Goal: Use online tool/utility: Utilize a website feature to perform a specific function

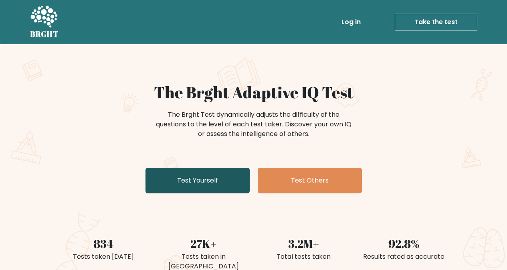
click at [209, 180] on link "Test Yourself" at bounding box center [197, 181] width 104 height 26
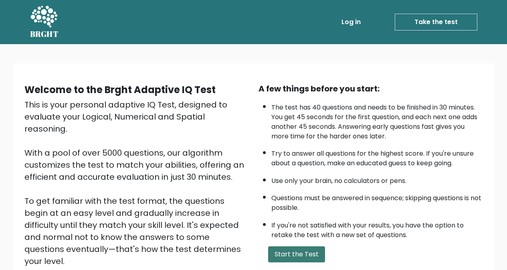
click at [296, 256] on button "Start the Test" at bounding box center [296, 254] width 57 height 16
click at [299, 256] on button "Start the Test" at bounding box center [296, 254] width 57 height 16
click at [296, 249] on button "Start the Test" at bounding box center [296, 254] width 57 height 16
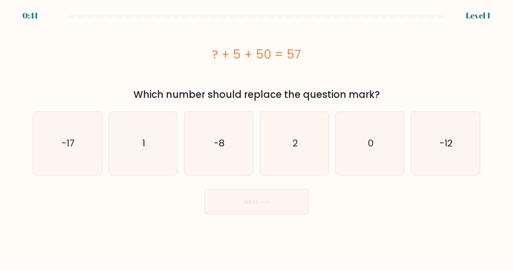
click at [72, 75] on div "? + 5 + 50 = 57" at bounding box center [256, 54] width 447 height 64
